Goal: Task Accomplishment & Management: Complete application form

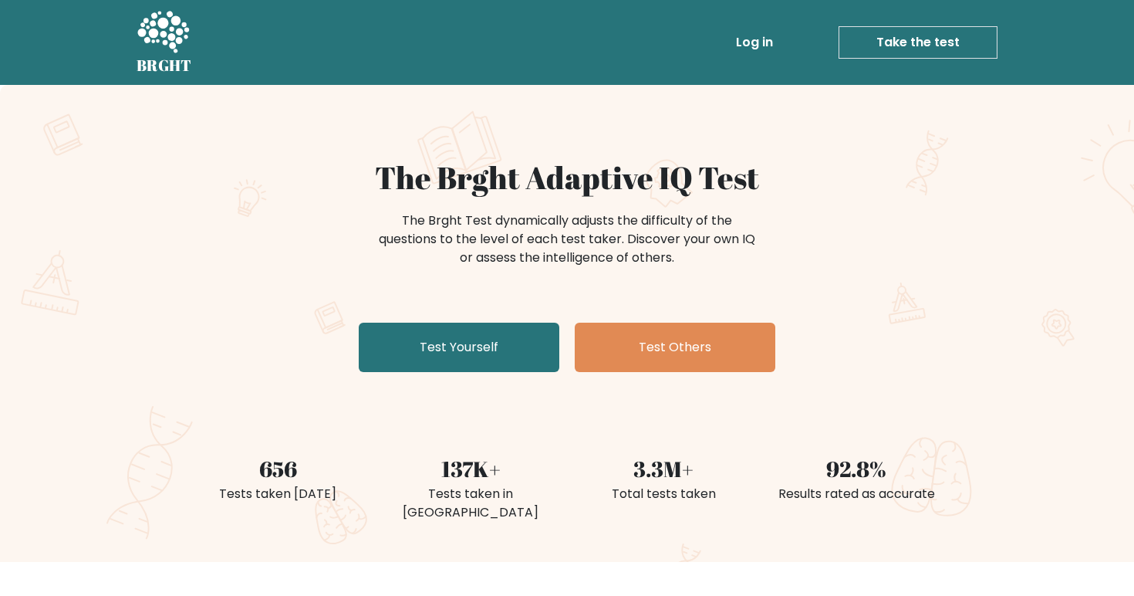
click at [779, 53] on link "Log in" at bounding box center [754, 42] width 49 height 31
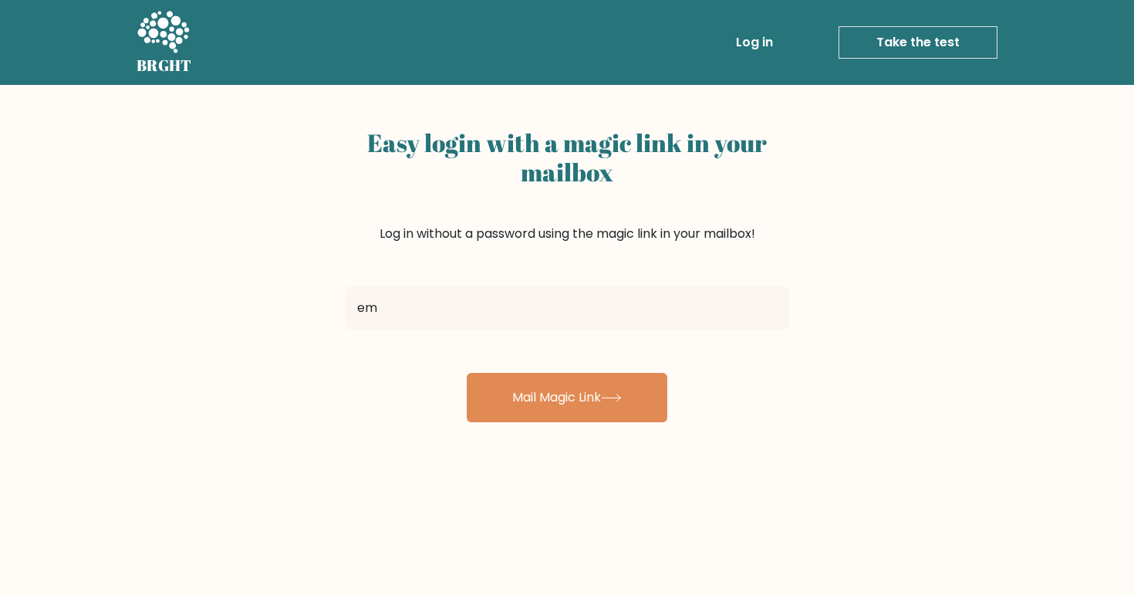
type input "e"
type input "sirstanleyii@gmail.com"
click at [567, 397] on button "Mail Magic Link" at bounding box center [567, 397] width 201 height 49
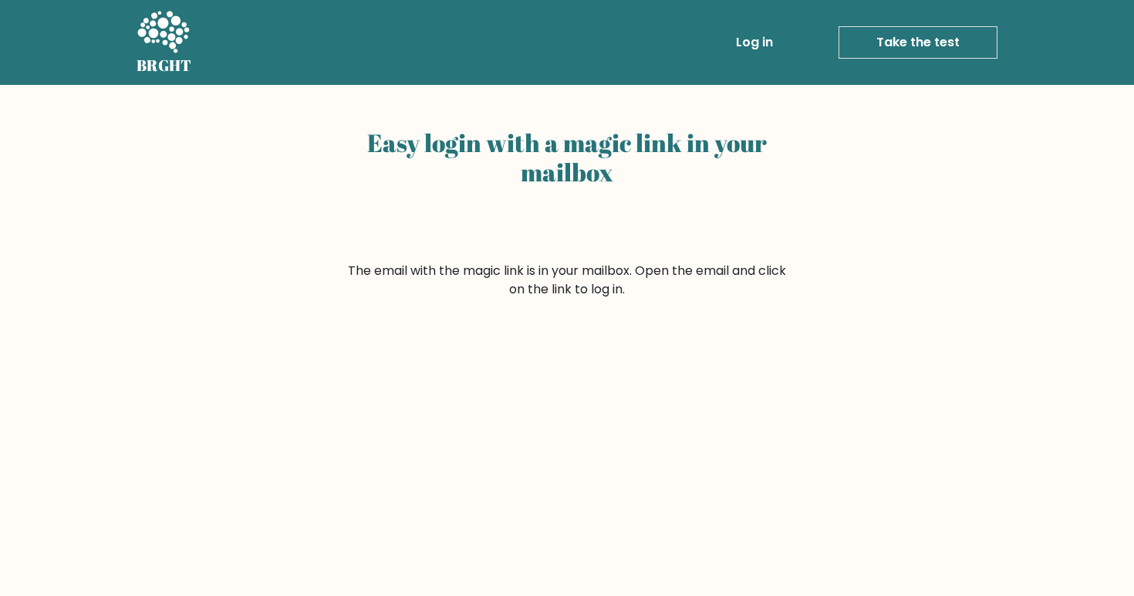
click at [730, 45] on li "Log in" at bounding box center [724, 42] width 109 height 31
click at [744, 44] on link "Log in" at bounding box center [754, 42] width 49 height 31
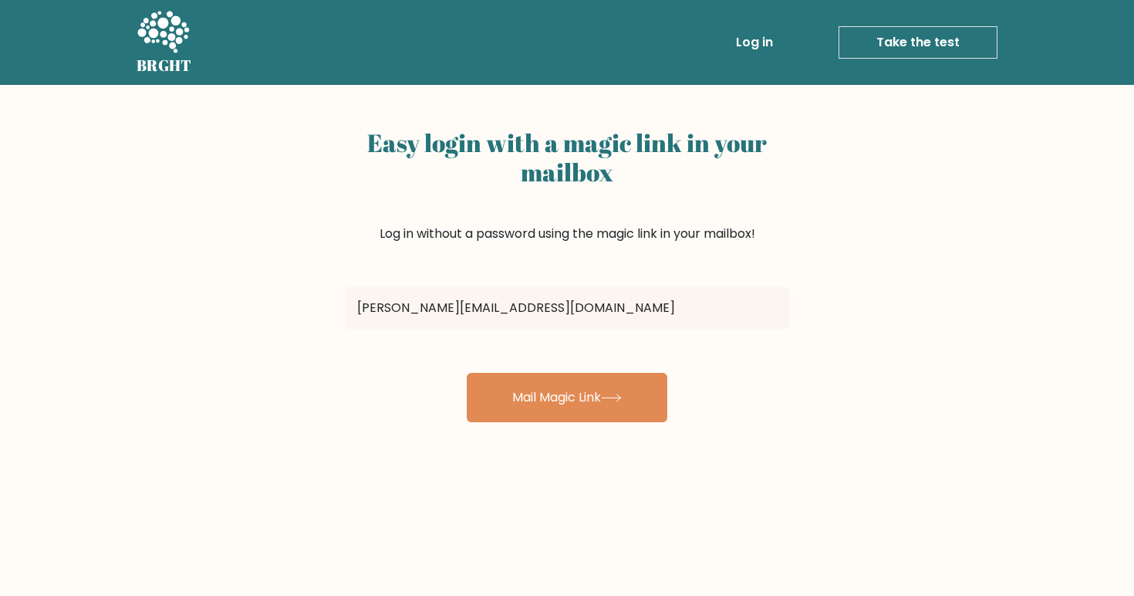
type input "emmett.weiss13@gmail.com"
click at [567, 397] on button "Mail Magic Link" at bounding box center [567, 397] width 201 height 49
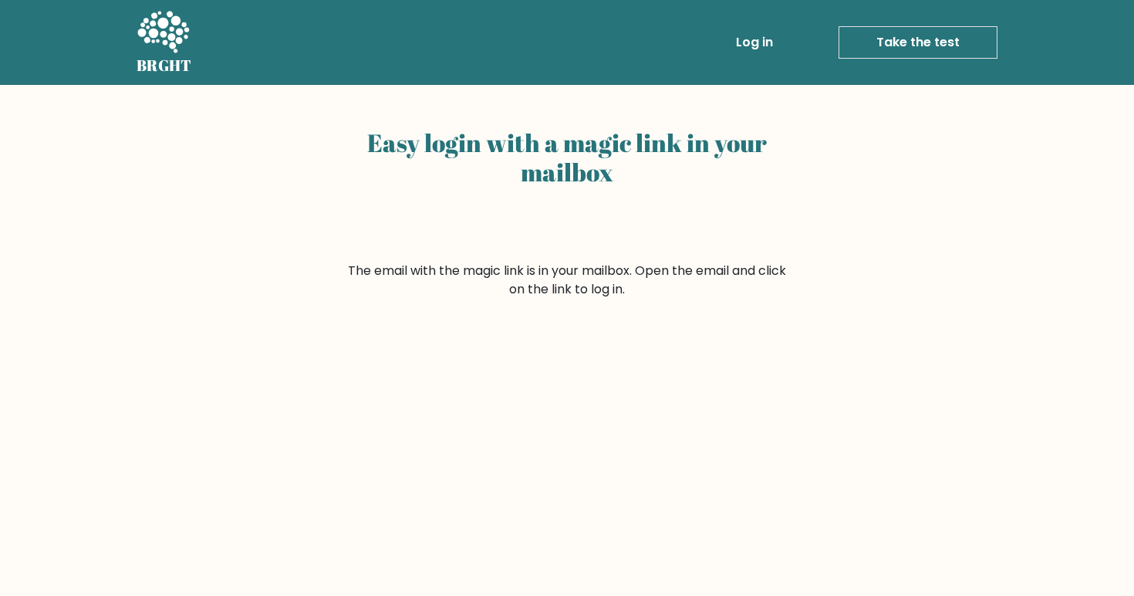
click at [867, 45] on link "Take the test" at bounding box center [918, 42] width 159 height 32
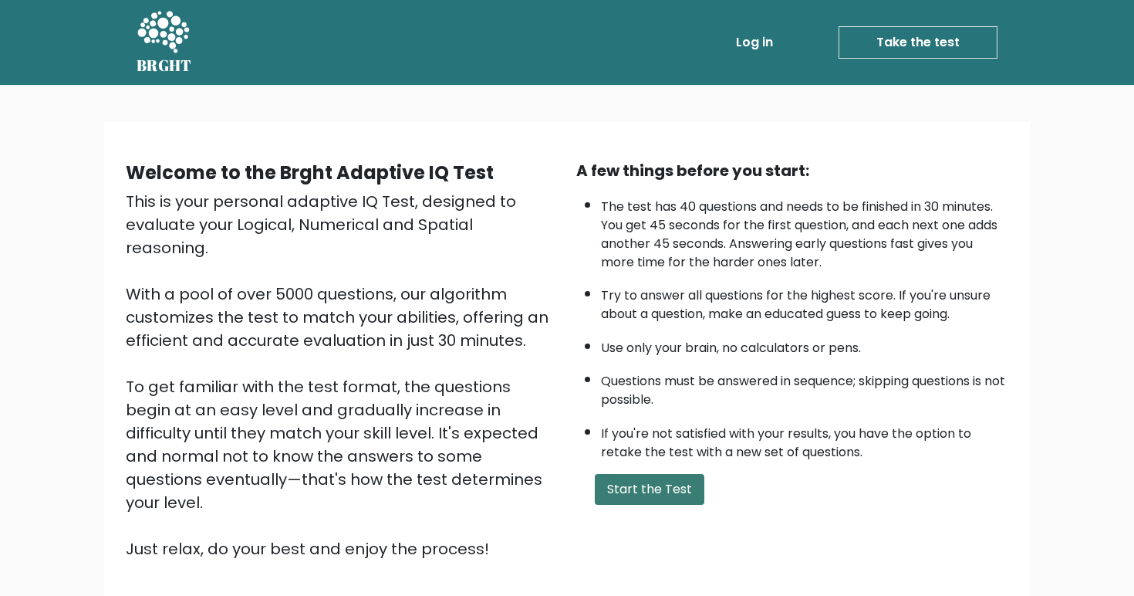
click at [640, 505] on button "Start the Test" at bounding box center [650, 489] width 110 height 31
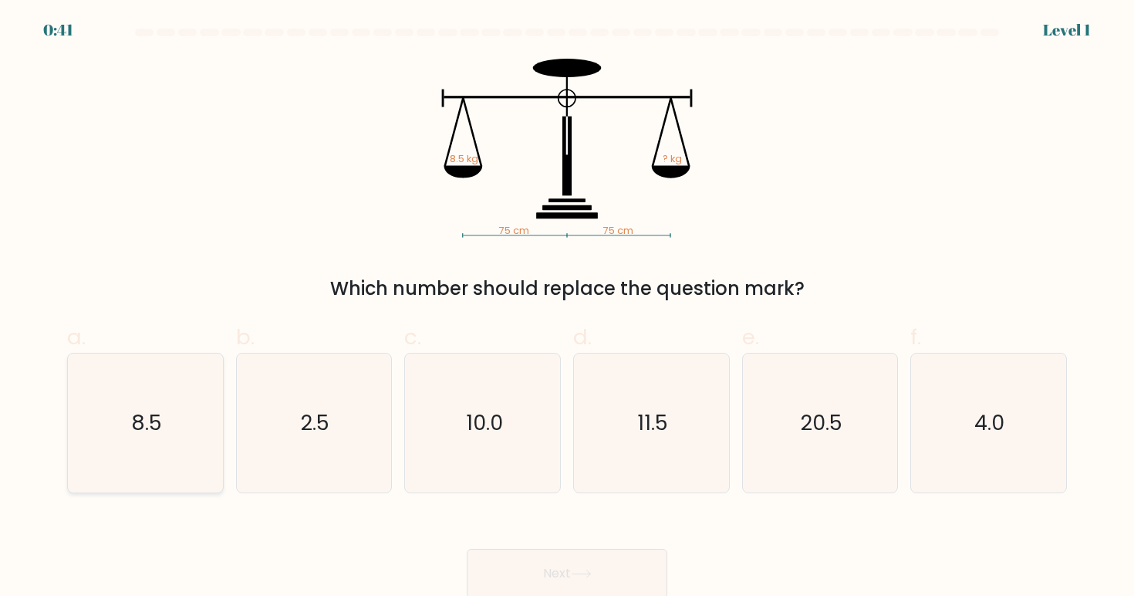
click at [155, 420] on text "8.5" at bounding box center [146, 422] width 31 height 29
click at [567, 308] on input "a. 8.5" at bounding box center [567, 303] width 1 height 10
radio input "true"
click at [529, 565] on button "Next" at bounding box center [567, 572] width 201 height 49
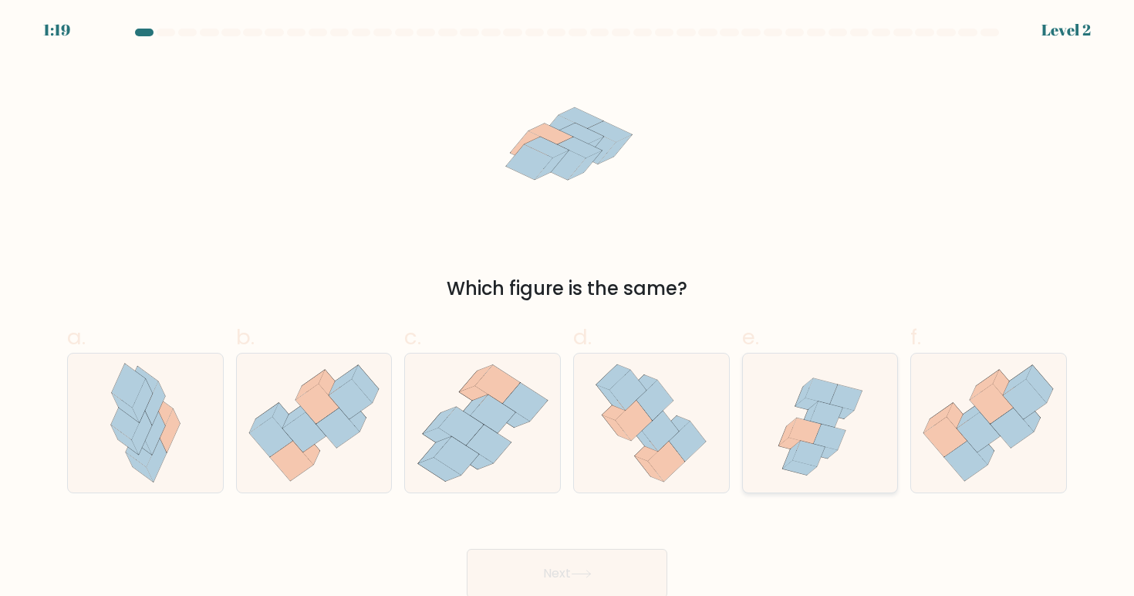
click at [815, 429] on icon at bounding box center [805, 429] width 32 height 25
click at [568, 308] on input "e." at bounding box center [567, 303] width 1 height 10
radio input "true"
click at [645, 566] on button "Next" at bounding box center [567, 572] width 201 height 49
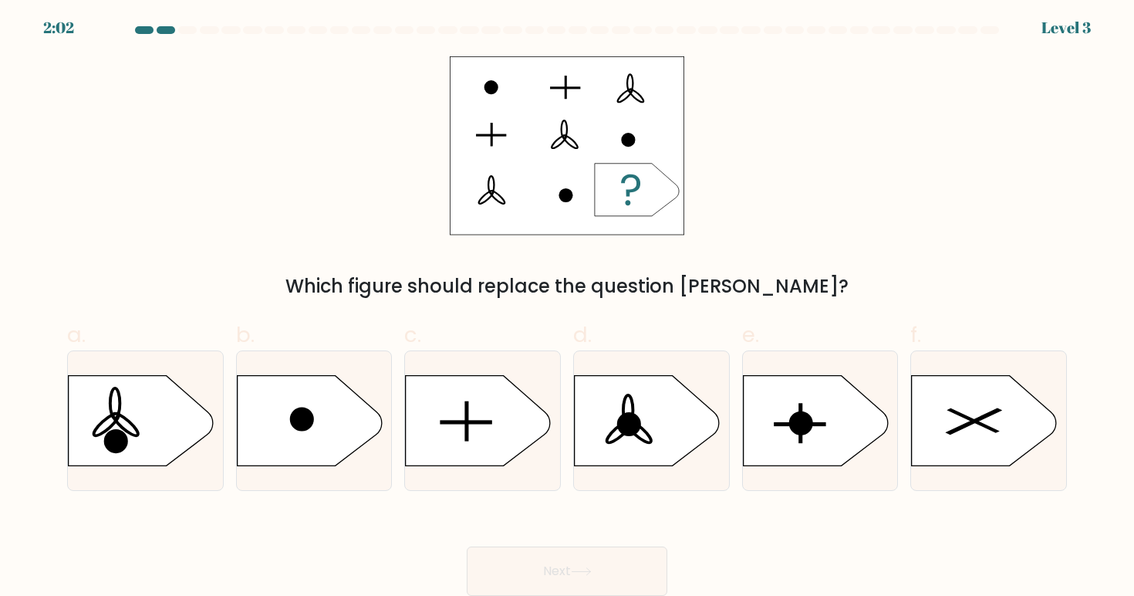
scroll to position [2, 0]
click at [539, 401] on icon at bounding box center [482, 421] width 155 height 92
click at [567, 305] on input "c." at bounding box center [567, 300] width 1 height 10
radio input "true"
click at [573, 579] on button "Next" at bounding box center [567, 570] width 201 height 49
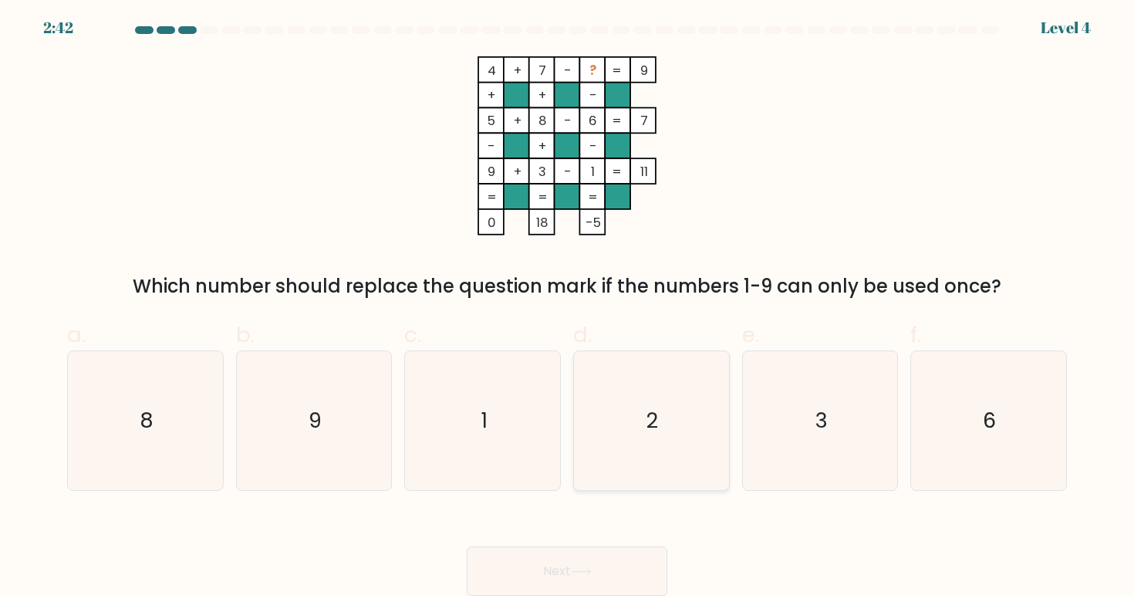
click at [646, 423] on icon "2" at bounding box center [651, 420] width 139 height 139
click at [568, 305] on input "d. 2" at bounding box center [567, 300] width 1 height 10
radio input "true"
click at [609, 569] on button "Next" at bounding box center [567, 570] width 201 height 49
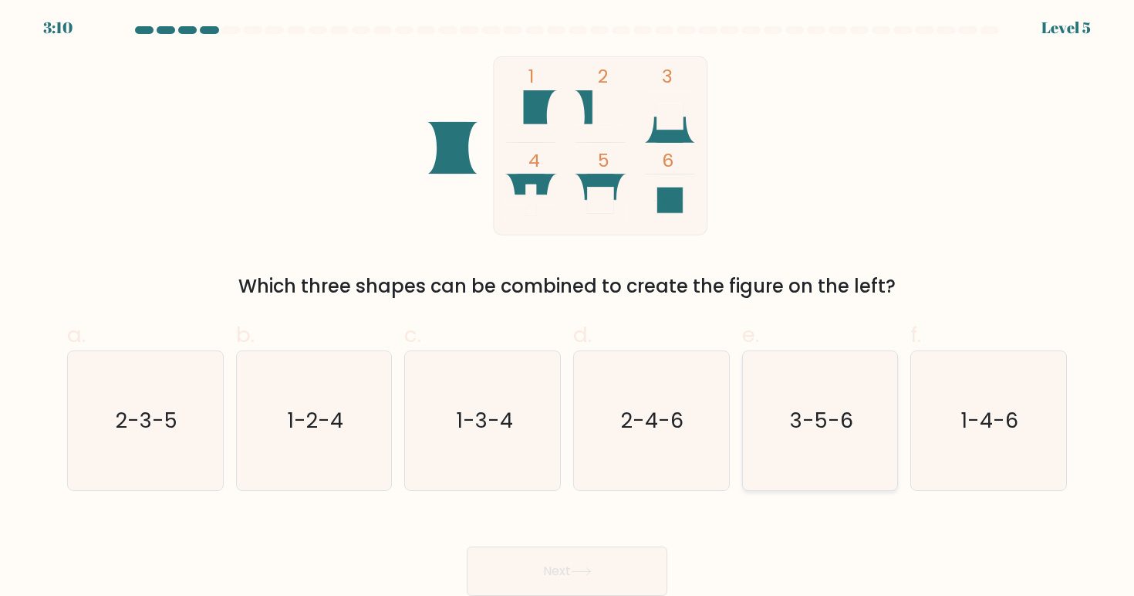
click at [808, 449] on icon "3-5-6" at bounding box center [820, 420] width 139 height 139
click at [568, 305] on input "e. 3-5-6" at bounding box center [567, 300] width 1 height 10
radio input "true"
click at [631, 563] on button "Next" at bounding box center [567, 570] width 201 height 49
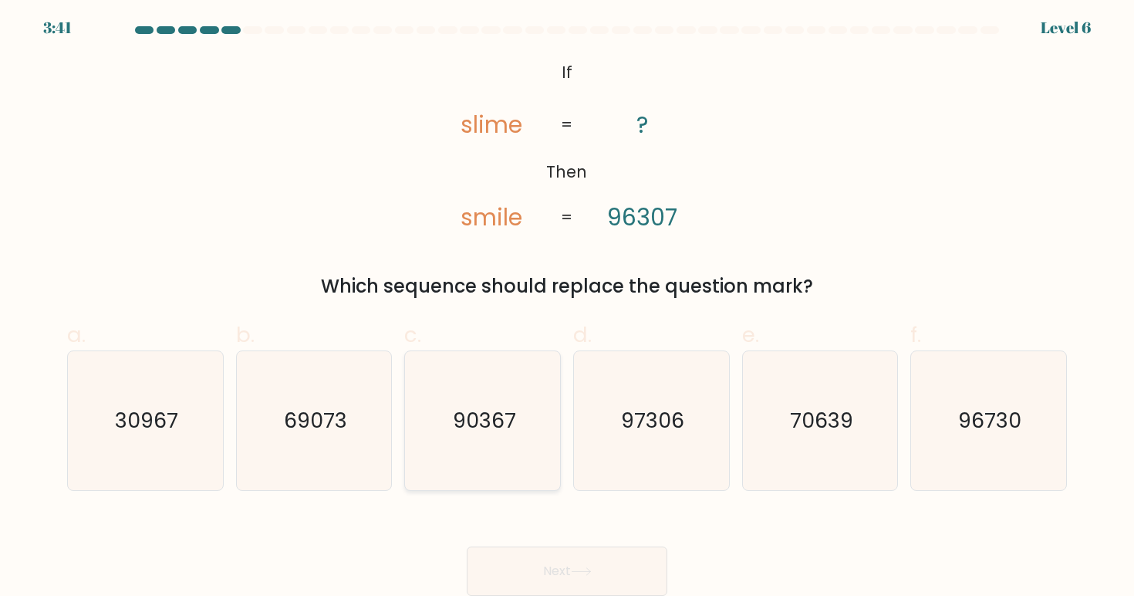
click at [505, 456] on icon "90367" at bounding box center [482, 420] width 139 height 139
click at [567, 305] on input "c. 90367" at bounding box center [567, 300] width 1 height 10
radio input "true"
click at [546, 561] on button "Next" at bounding box center [567, 570] width 201 height 49
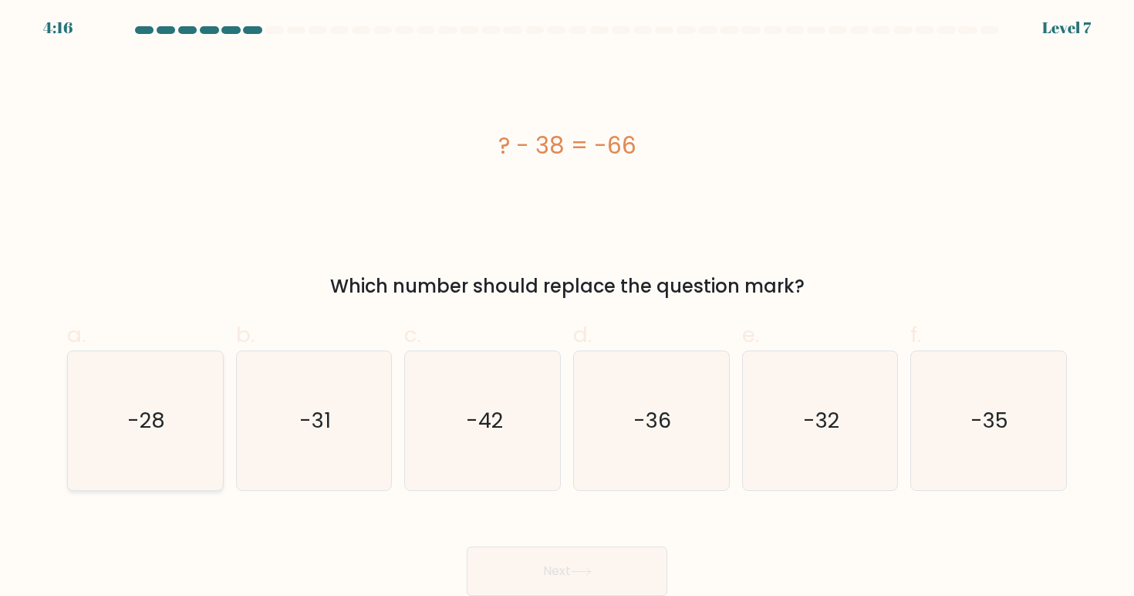
click at [180, 457] on icon "-28" at bounding box center [145, 420] width 139 height 139
click at [567, 305] on input "a. -28" at bounding box center [567, 300] width 1 height 10
radio input "true"
click at [508, 586] on button "Next" at bounding box center [567, 570] width 201 height 49
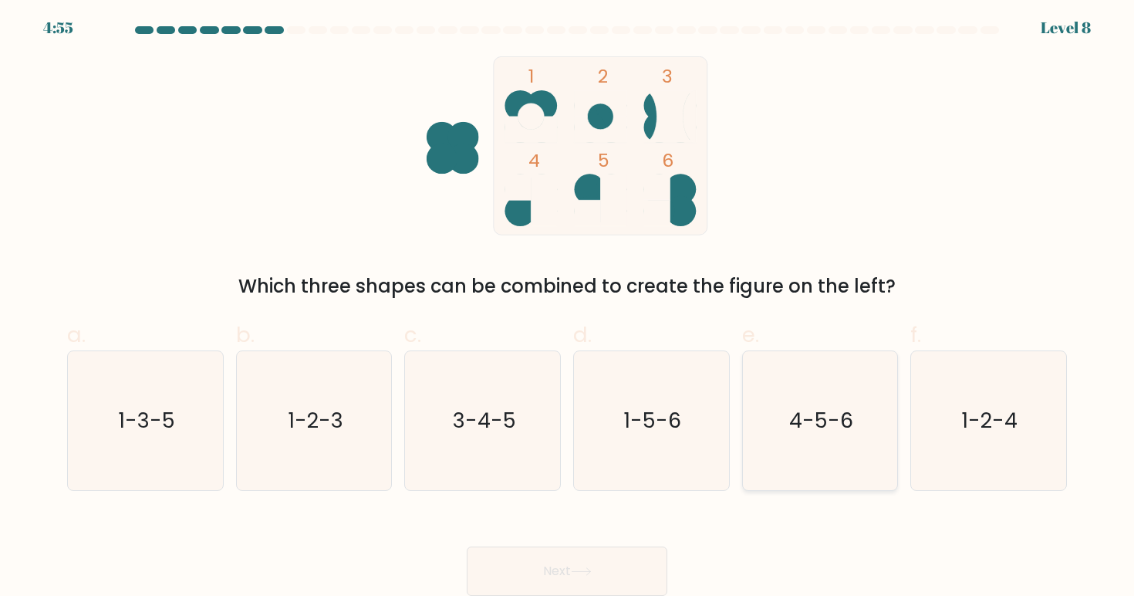
click at [781, 432] on icon "4-5-6" at bounding box center [820, 420] width 139 height 139
click at [568, 305] on input "e. 4-5-6" at bounding box center [567, 300] width 1 height 10
radio input "true"
click at [616, 564] on button "Next" at bounding box center [567, 570] width 201 height 49
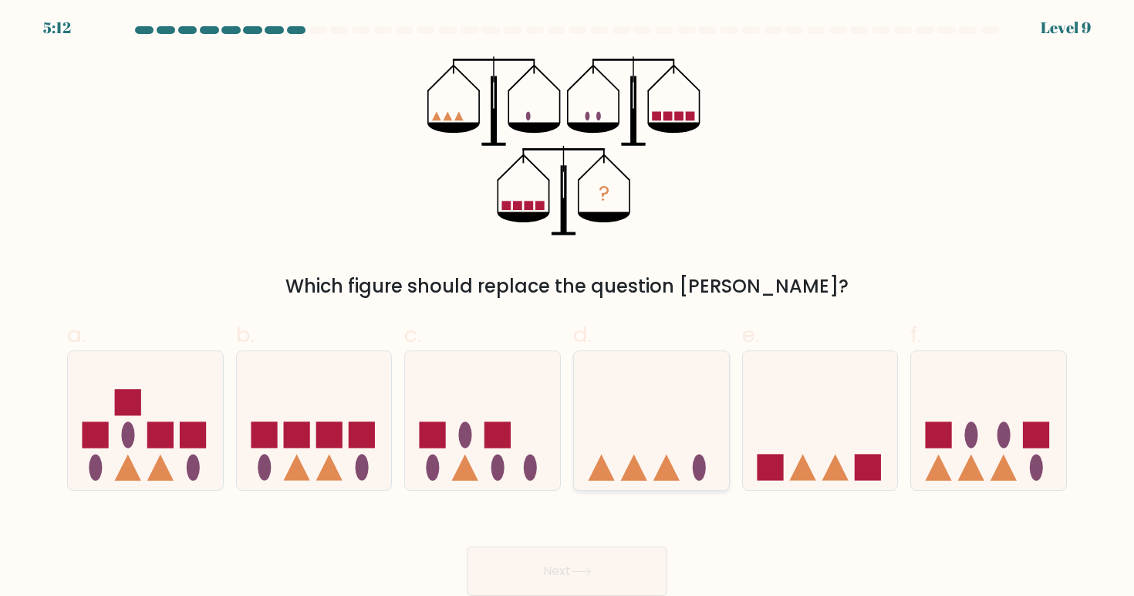
click at [660, 427] on icon at bounding box center [651, 420] width 155 height 128
click at [568, 305] on input "d." at bounding box center [567, 300] width 1 height 10
radio input "true"
click at [617, 562] on button "Next" at bounding box center [567, 570] width 201 height 49
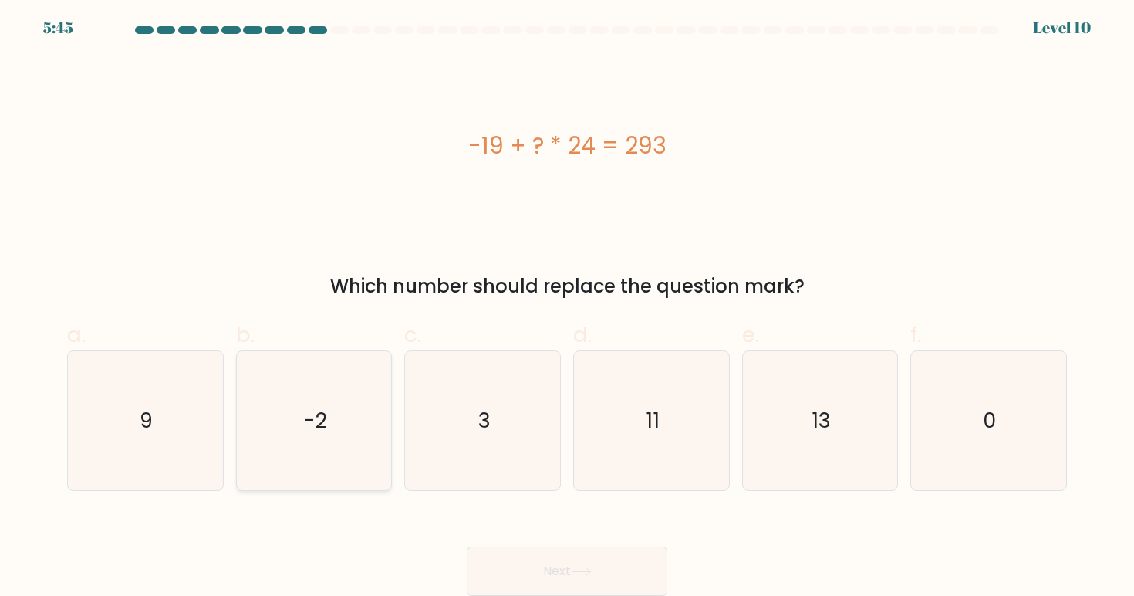
click at [336, 417] on icon "-2" at bounding box center [314, 420] width 139 height 139
click at [567, 305] on input "b. -2" at bounding box center [567, 300] width 1 height 10
radio input "true"
click at [811, 451] on icon "13" at bounding box center [820, 420] width 139 height 139
click at [568, 305] on input "e. 13" at bounding box center [567, 300] width 1 height 10
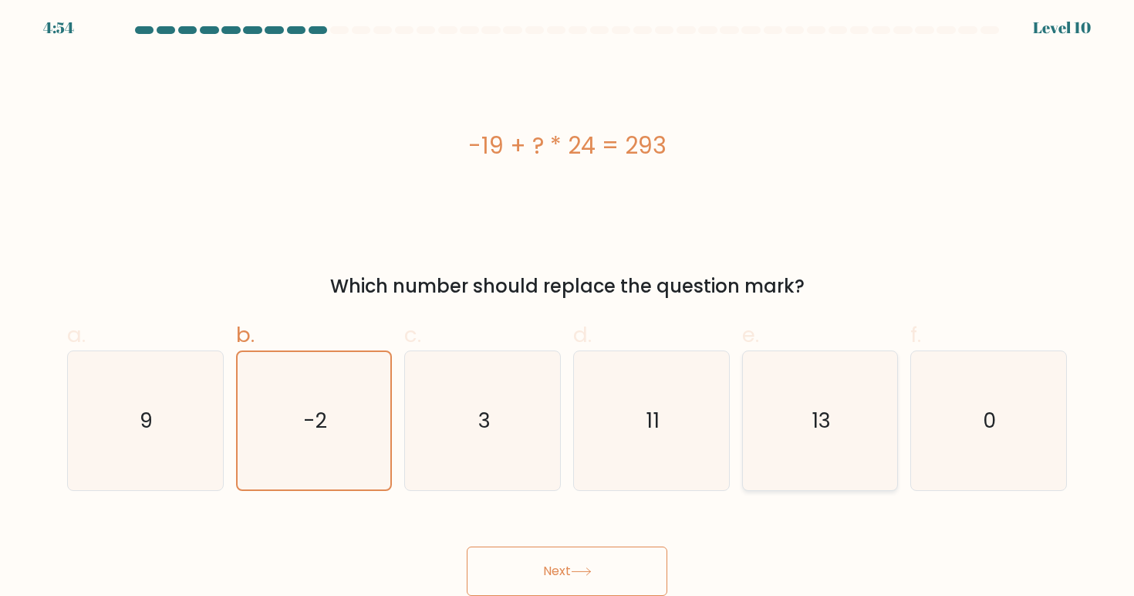
radio input "true"
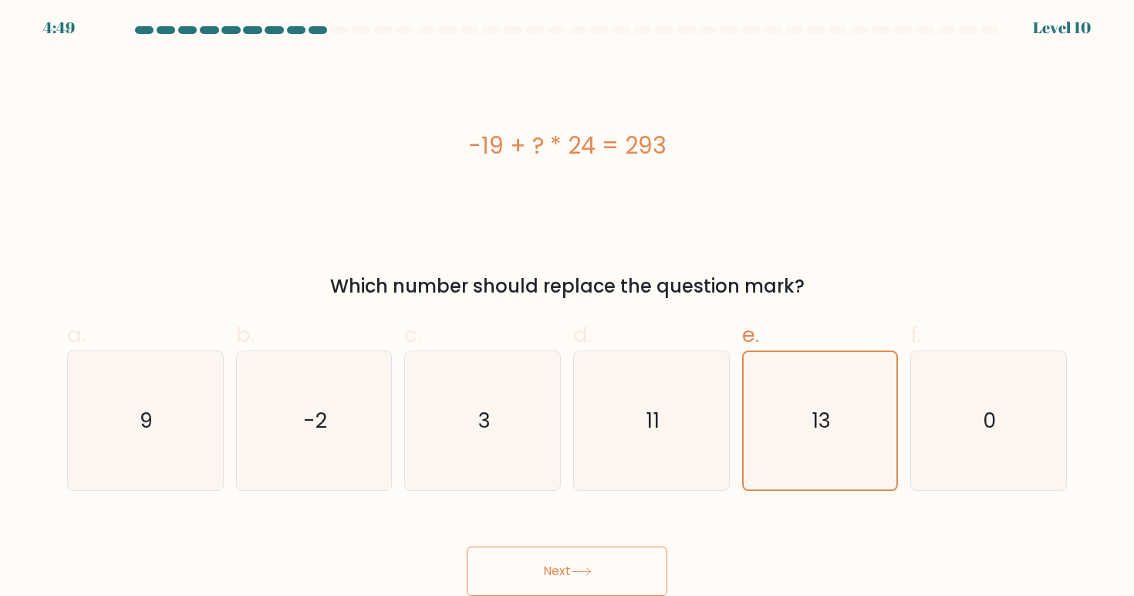
click at [653, 550] on button "Next" at bounding box center [567, 570] width 201 height 49
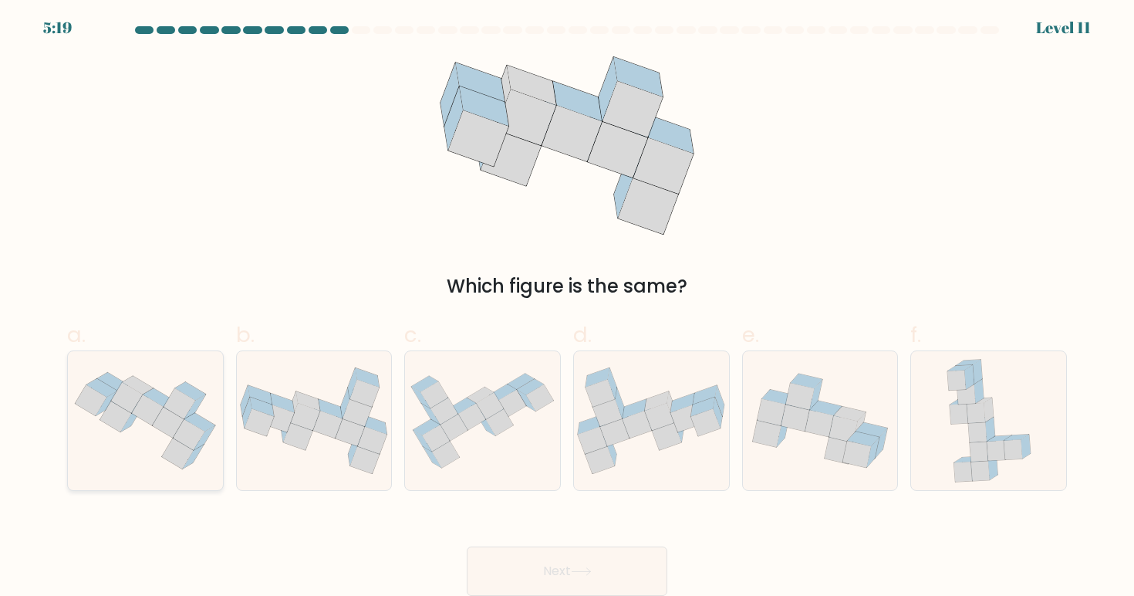
click at [167, 447] on icon at bounding box center [145, 421] width 155 height 116
click at [567, 305] on input "a." at bounding box center [567, 300] width 1 height 10
radio input "true"
click at [519, 575] on button "Next" at bounding box center [567, 570] width 201 height 49
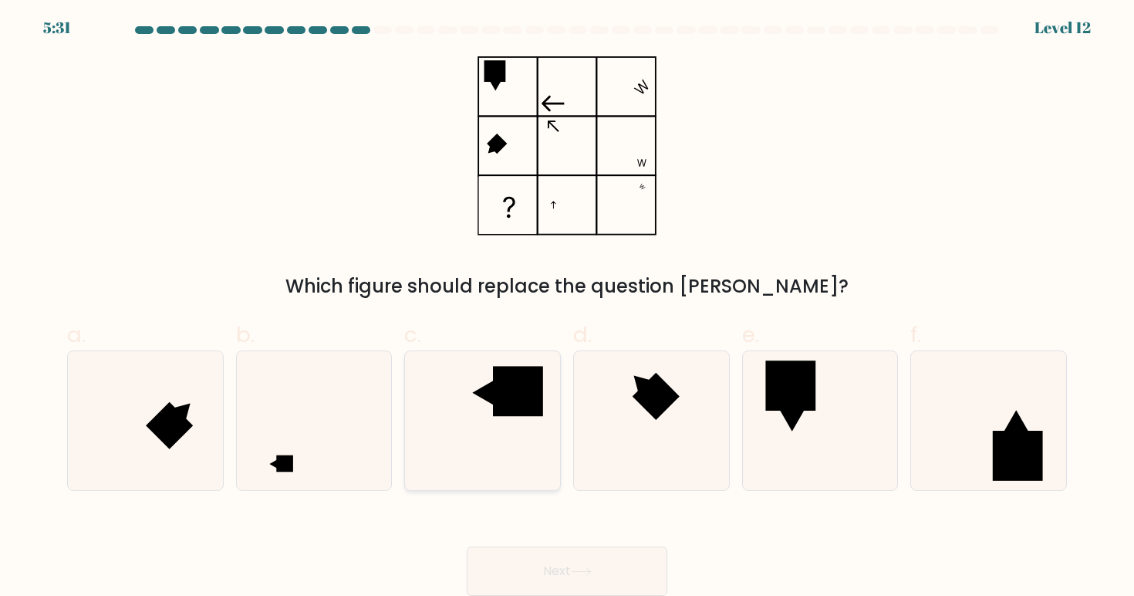
click at [494, 440] on icon at bounding box center [482, 420] width 139 height 139
click at [567, 305] on input "c." at bounding box center [567, 300] width 1 height 10
radio input "true"
click at [551, 562] on button "Next" at bounding box center [567, 570] width 201 height 49
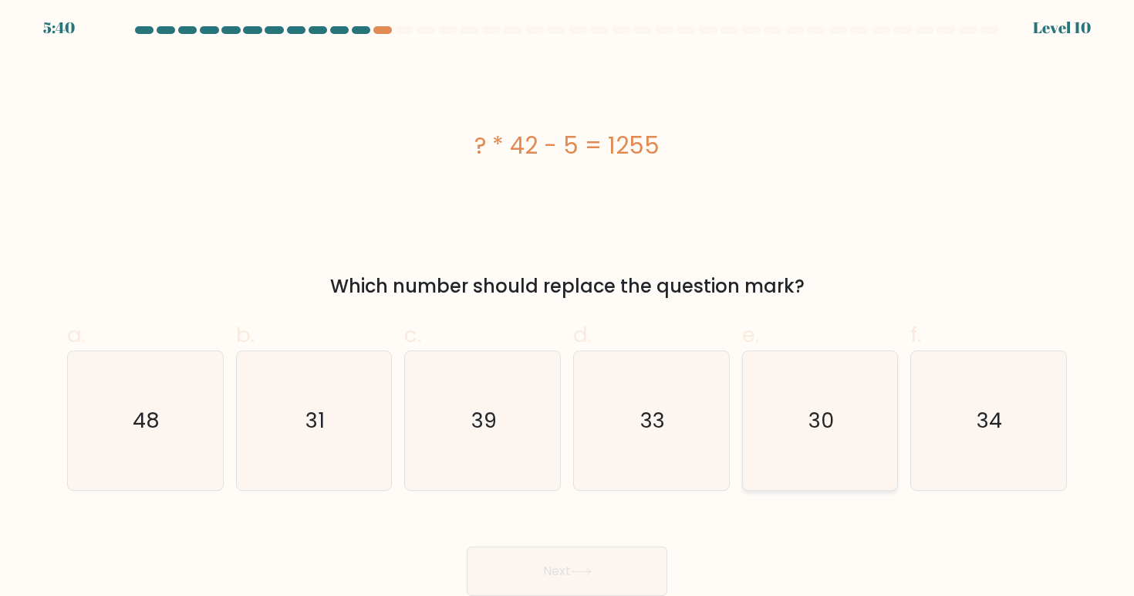
click at [759, 462] on icon "30" at bounding box center [820, 420] width 139 height 139
click at [568, 305] on input "e. 30" at bounding box center [567, 300] width 1 height 10
radio input "true"
click at [601, 561] on button "Next" at bounding box center [567, 570] width 201 height 49
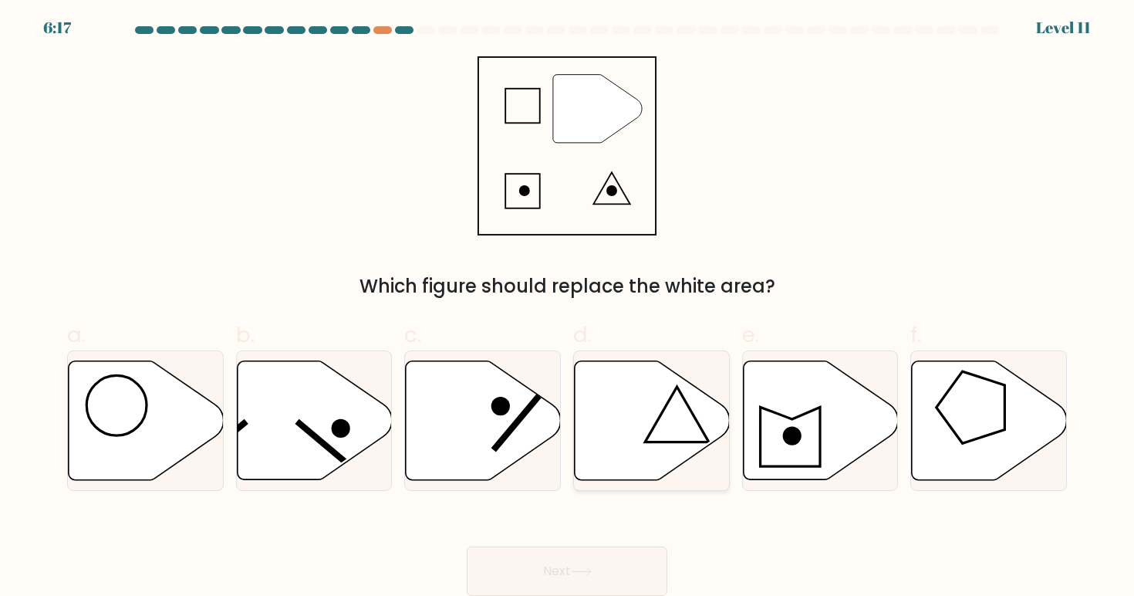
click at [634, 407] on icon at bounding box center [652, 419] width 155 height 119
click at [568, 305] on input "d." at bounding box center [567, 300] width 1 height 10
radio input "true"
click at [575, 546] on button "Next" at bounding box center [567, 570] width 201 height 49
click at [574, 555] on button "Next" at bounding box center [567, 570] width 201 height 49
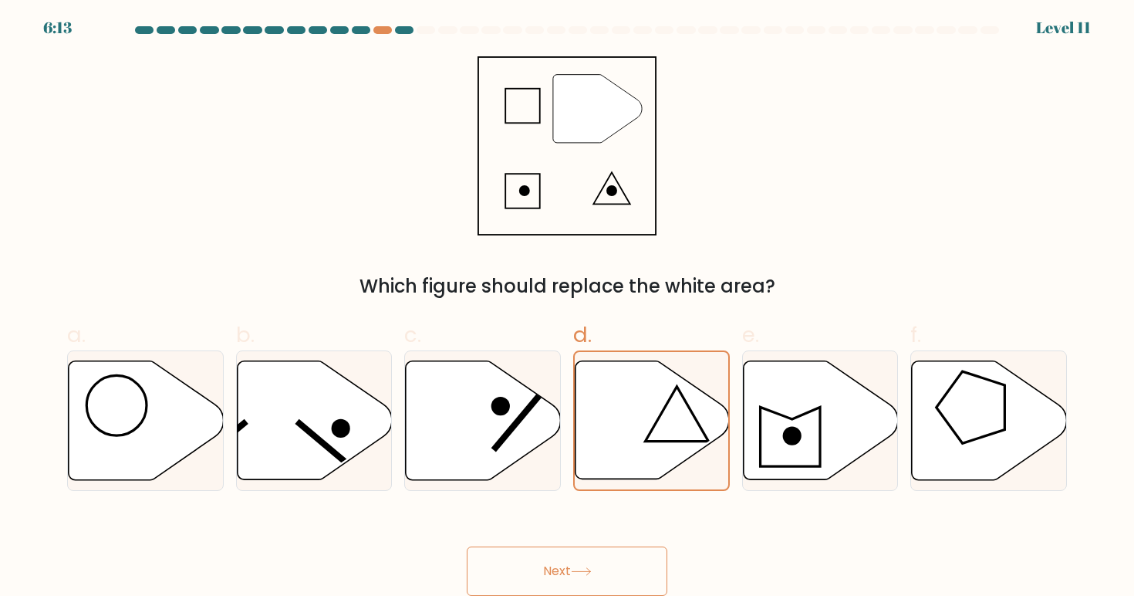
click at [634, 565] on button "Next" at bounding box center [567, 570] width 201 height 49
click at [658, 470] on icon at bounding box center [652, 419] width 154 height 117
click at [568, 305] on input "d." at bounding box center [567, 300] width 1 height 10
click at [634, 565] on button "Next" at bounding box center [567, 570] width 201 height 49
click at [694, 559] on div "Next" at bounding box center [567, 552] width 1018 height 86
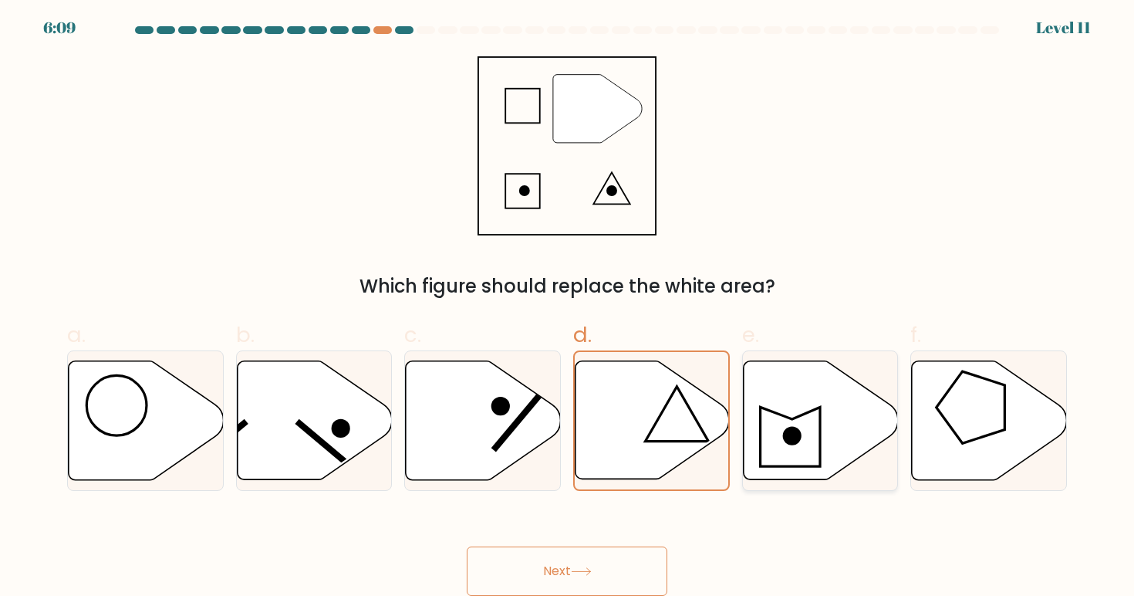
click at [750, 462] on icon at bounding box center [820, 419] width 155 height 119
click at [568, 305] on input "e." at bounding box center [567, 300] width 1 height 10
radio input "true"
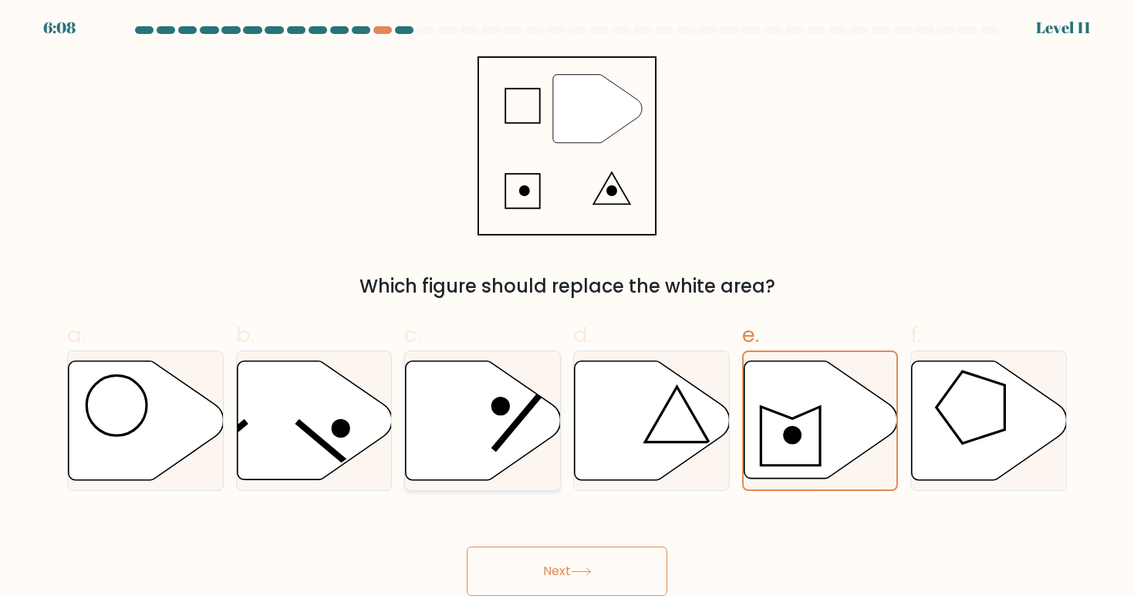
click at [545, 462] on icon at bounding box center [482, 420] width 155 height 121
click at [567, 305] on input "c." at bounding box center [567, 300] width 1 height 10
radio input "true"
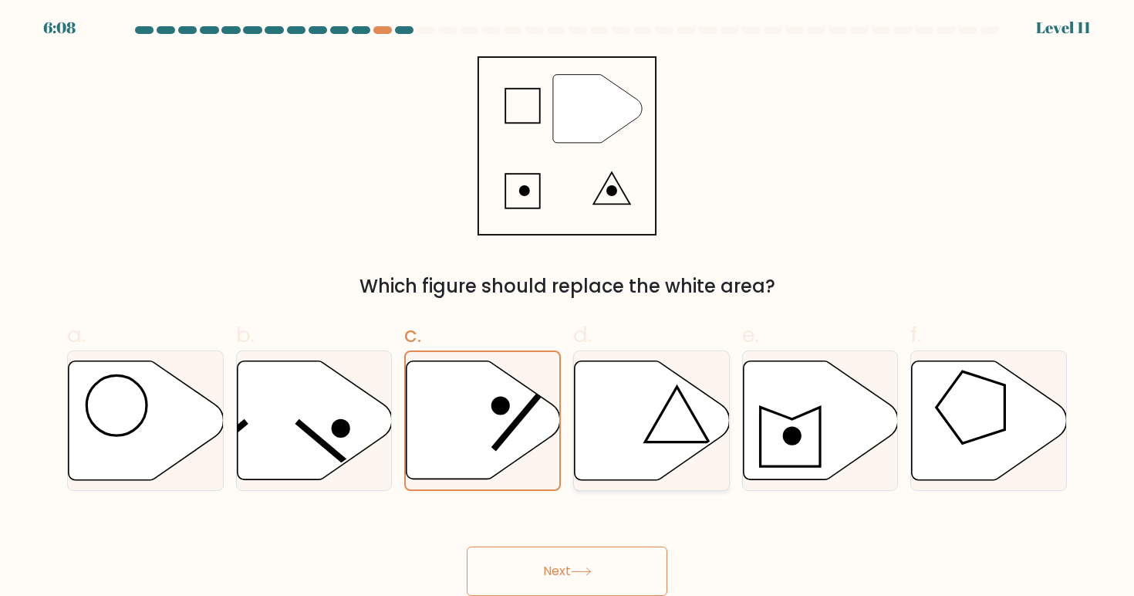
click at [649, 471] on icon at bounding box center [652, 419] width 155 height 119
click at [568, 305] on input "d." at bounding box center [567, 300] width 1 height 10
radio input "true"
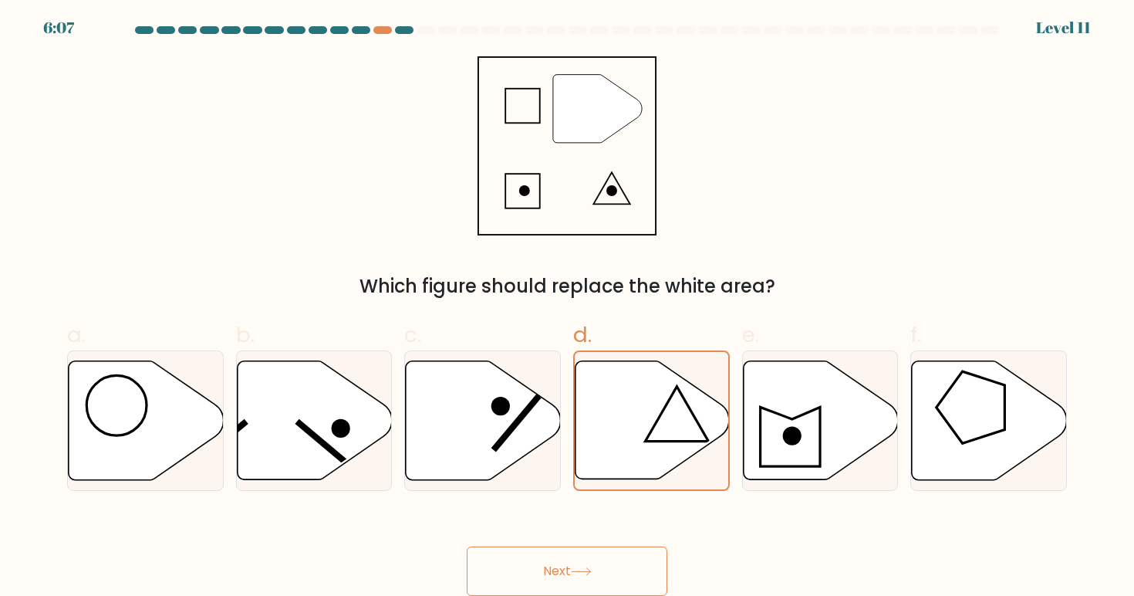
click at [607, 562] on button "Next" at bounding box center [567, 570] width 201 height 49
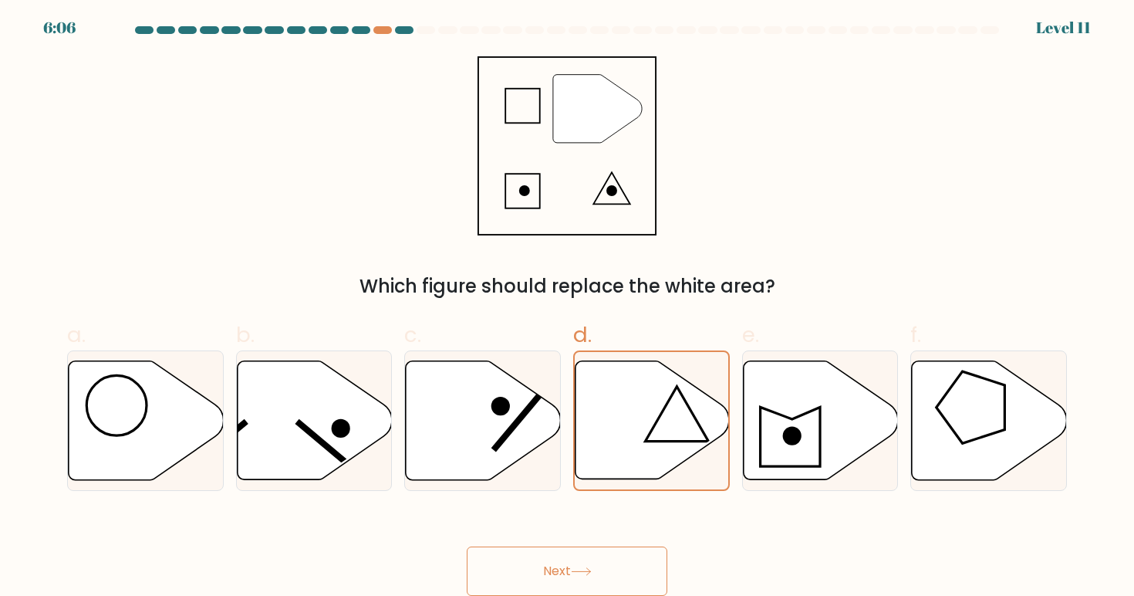
click at [607, 562] on button "Next" at bounding box center [567, 570] width 201 height 49
click at [603, 579] on button "Next" at bounding box center [567, 570] width 201 height 49
click at [555, 571] on button "Next" at bounding box center [567, 570] width 201 height 49
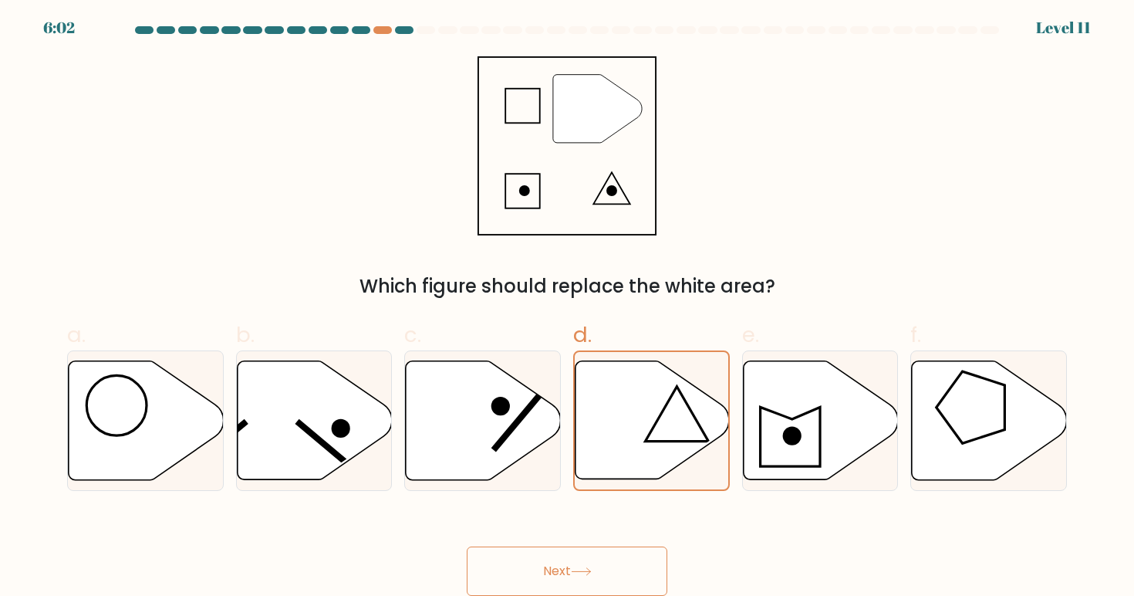
click at [555, 571] on button "Next" at bounding box center [567, 570] width 201 height 49
click at [204, 435] on icon at bounding box center [146, 419] width 155 height 119
click at [567, 305] on input "a." at bounding box center [567, 300] width 1 height 10
radio input "true"
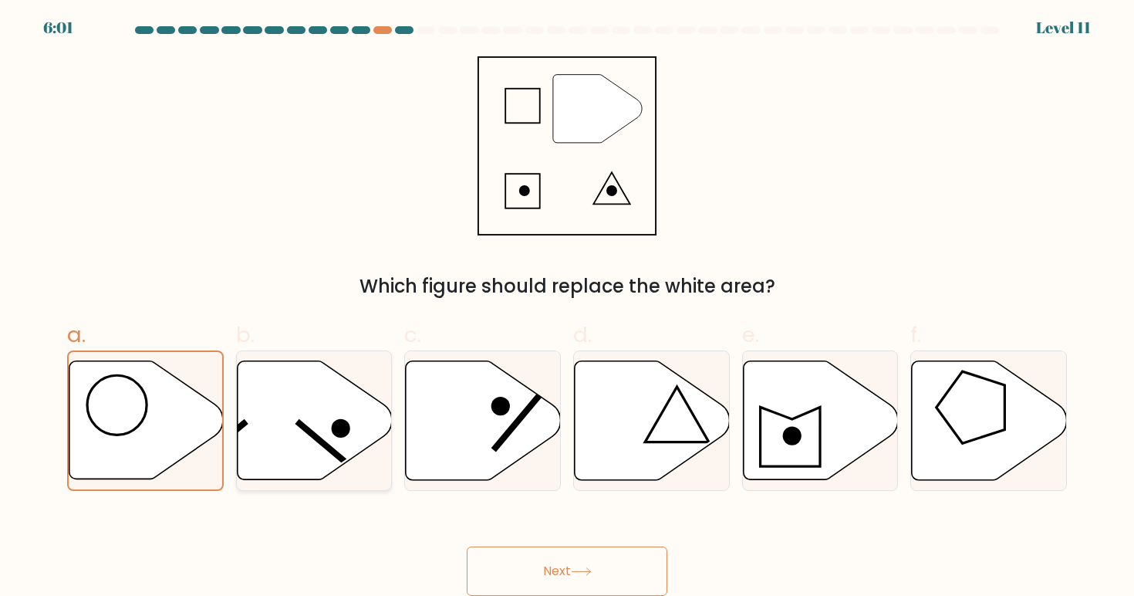
click at [387, 435] on icon at bounding box center [314, 420] width 155 height 121
click at [567, 305] on input "b." at bounding box center [567, 300] width 1 height 10
radio input "true"
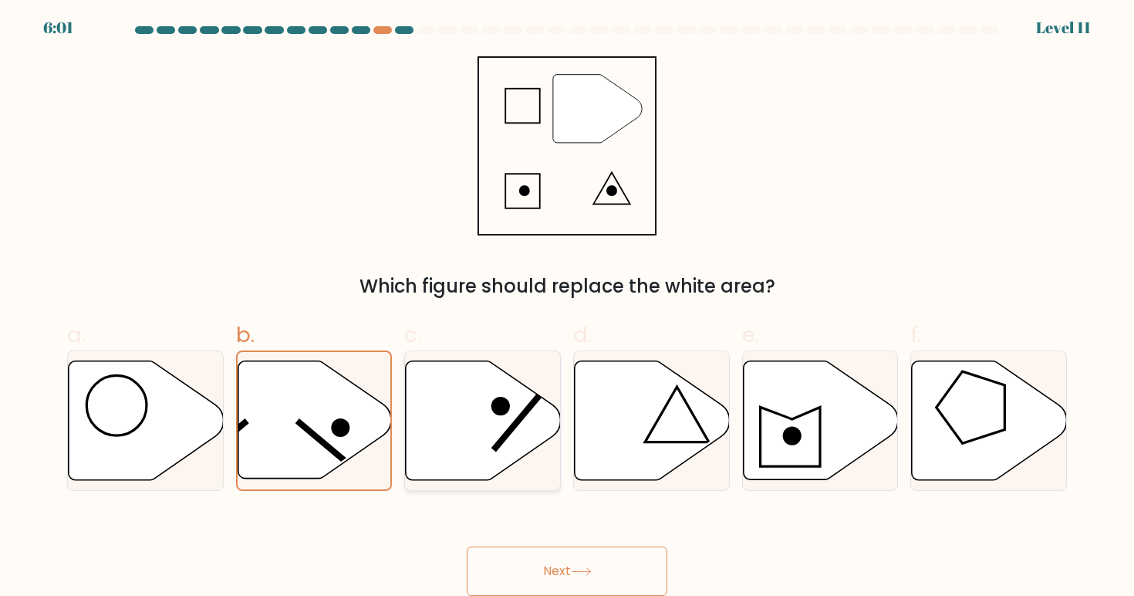
click at [452, 435] on icon at bounding box center [483, 419] width 155 height 119
click at [567, 305] on input "c." at bounding box center [567, 300] width 1 height 10
radio input "true"
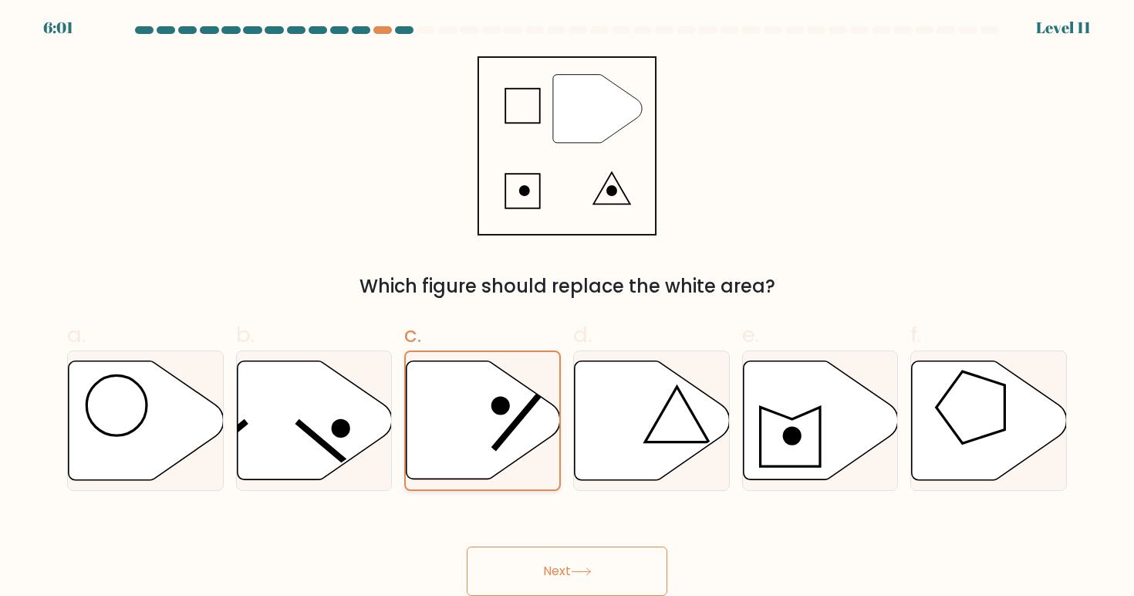
click at [527, 435] on icon at bounding box center [484, 419] width 154 height 117
click at [567, 305] on input "c." at bounding box center [567, 300] width 1 height 10
click at [606, 432] on icon at bounding box center [652, 419] width 155 height 119
click at [568, 305] on input "d." at bounding box center [567, 300] width 1 height 10
radio input "true"
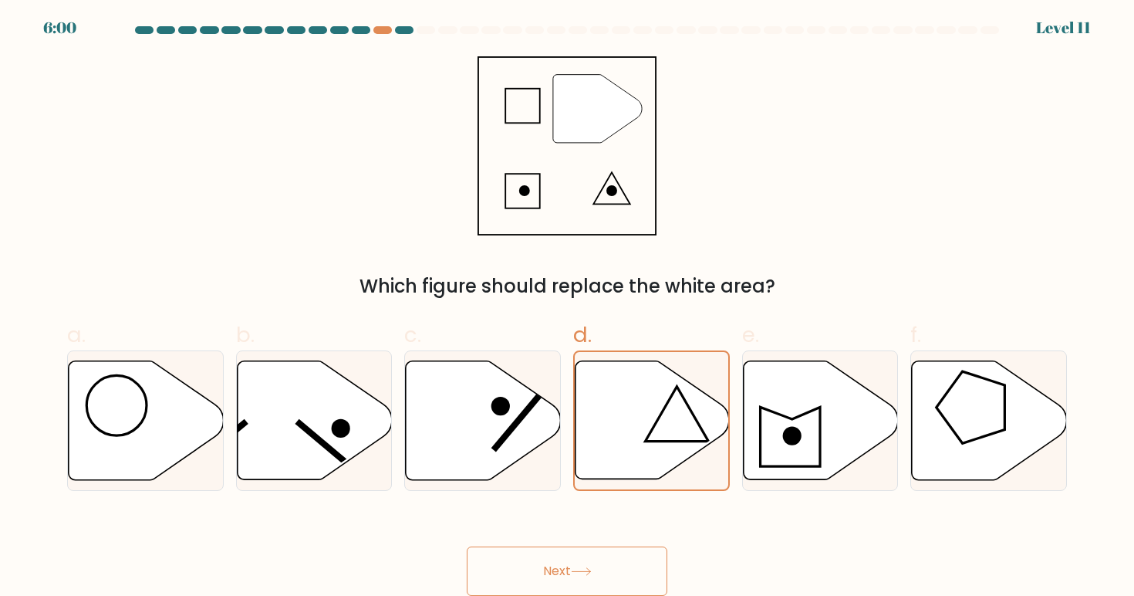
click at [581, 553] on button "Next" at bounding box center [567, 570] width 201 height 49
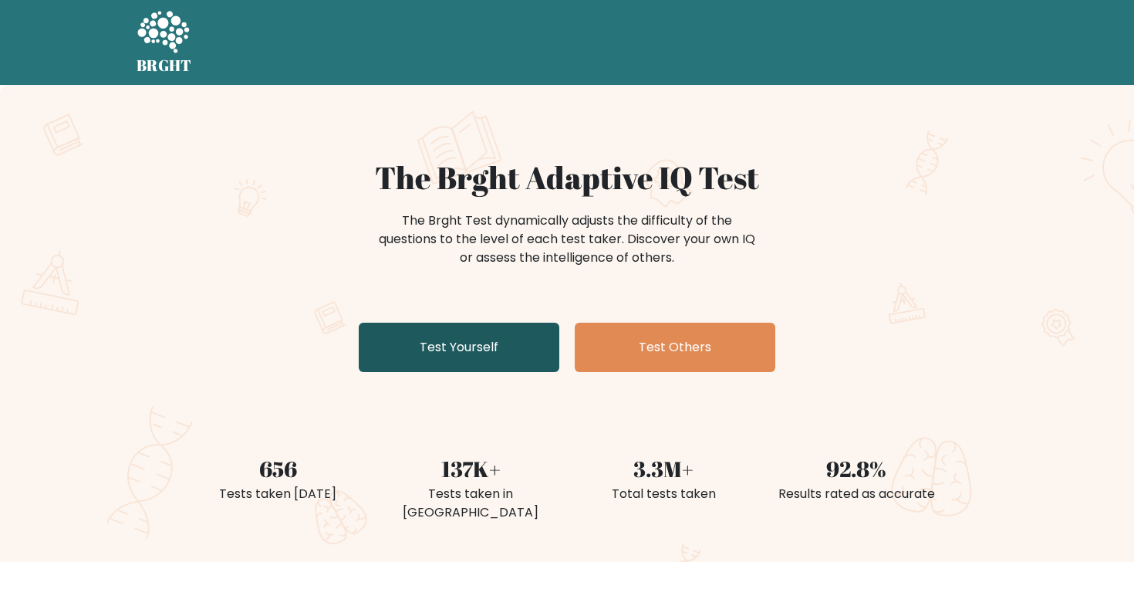
click at [421, 332] on link "Test Yourself" at bounding box center [459, 346] width 201 height 49
